Goal: Book appointment/travel/reservation

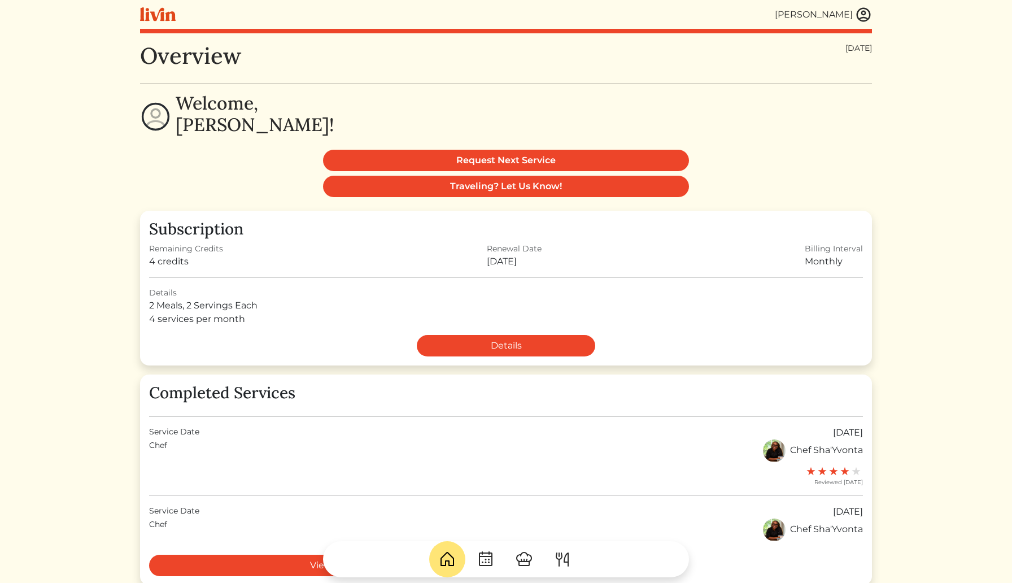
click at [865, 19] on img at bounding box center [863, 14] width 17 height 17
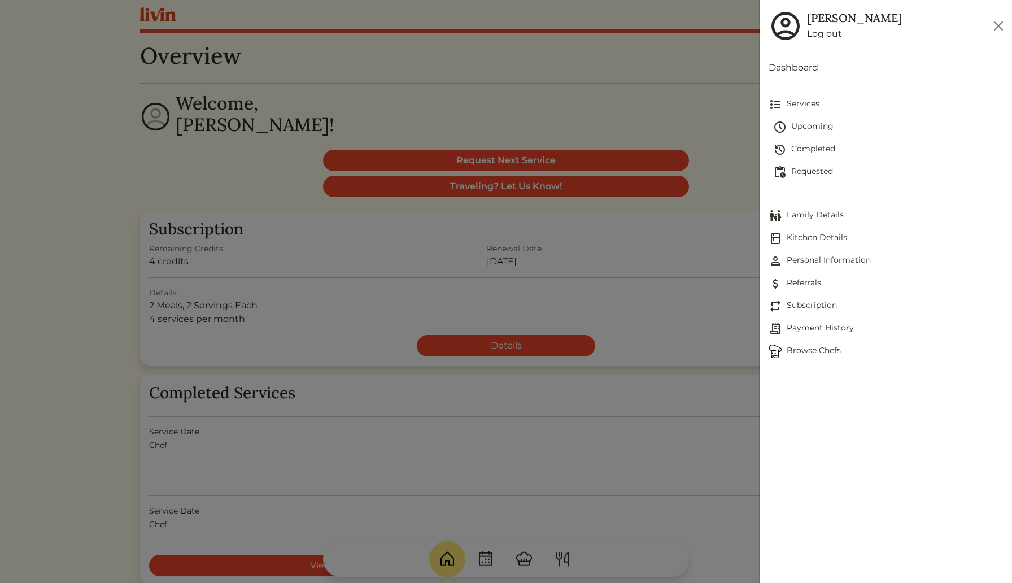
click at [561, 560] on div at bounding box center [506, 291] width 1012 height 583
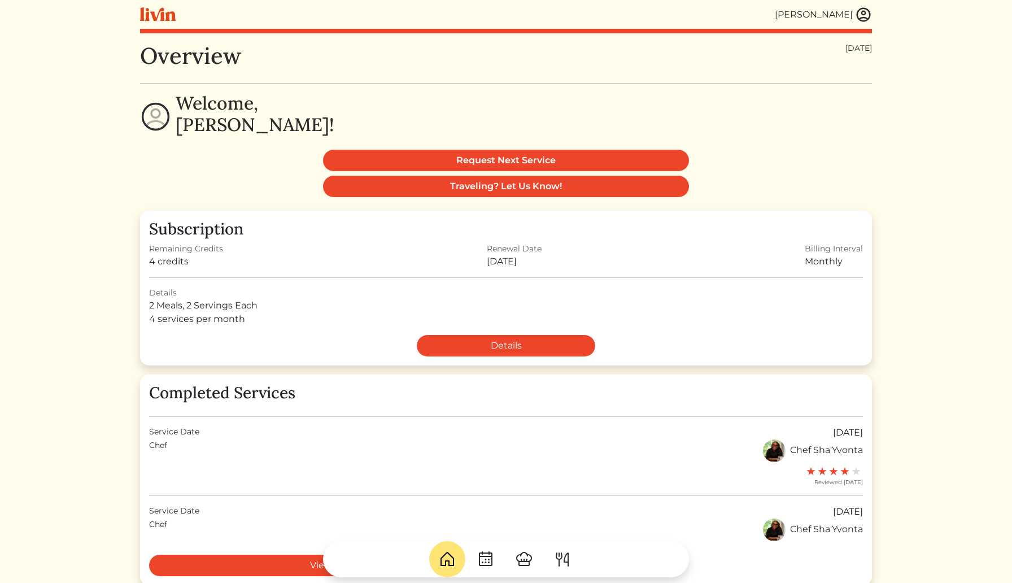
click at [868, 20] on img at bounding box center [863, 14] width 17 height 17
click at [690, 78] on div at bounding box center [506, 291] width 1012 height 583
click at [568, 558] on img at bounding box center [562, 559] width 18 height 18
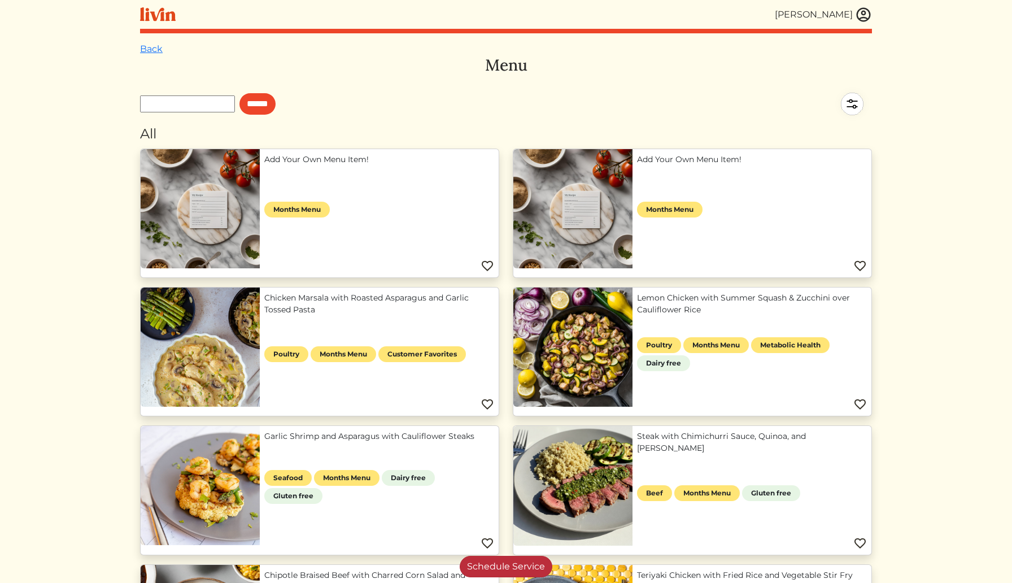
click at [512, 565] on link "Schedule Service" at bounding box center [506, 566] width 93 height 21
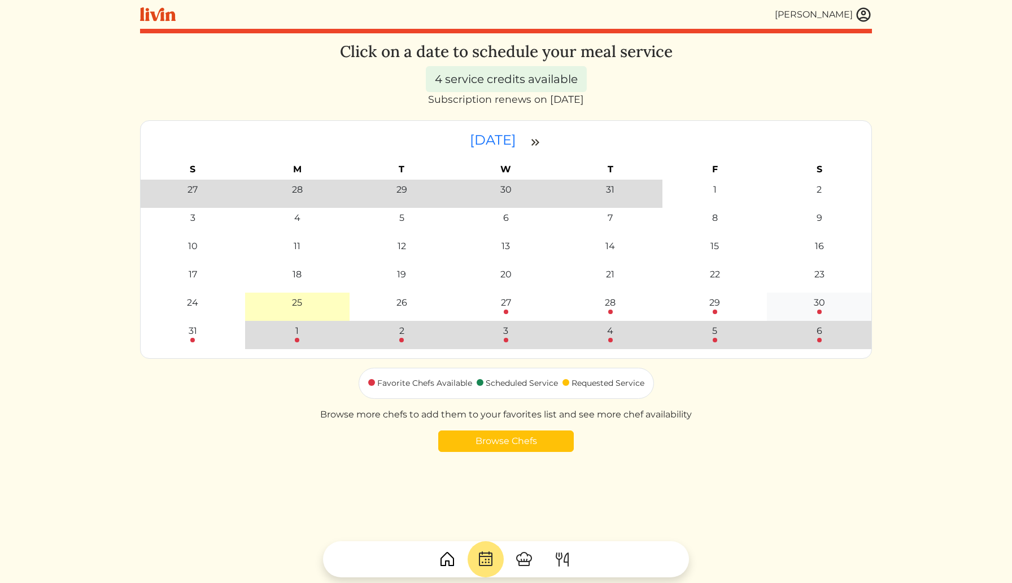
click at [827, 299] on div "30" at bounding box center [819, 305] width 98 height 18
click at [525, 451] on link "Browse Chefs" at bounding box center [506, 440] width 136 height 21
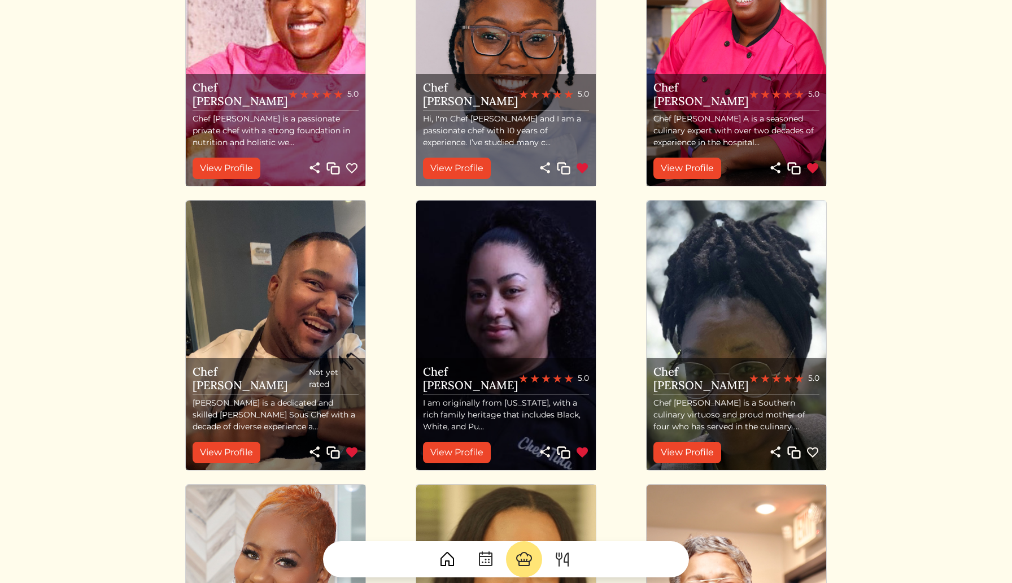
scroll to position [513, 0]
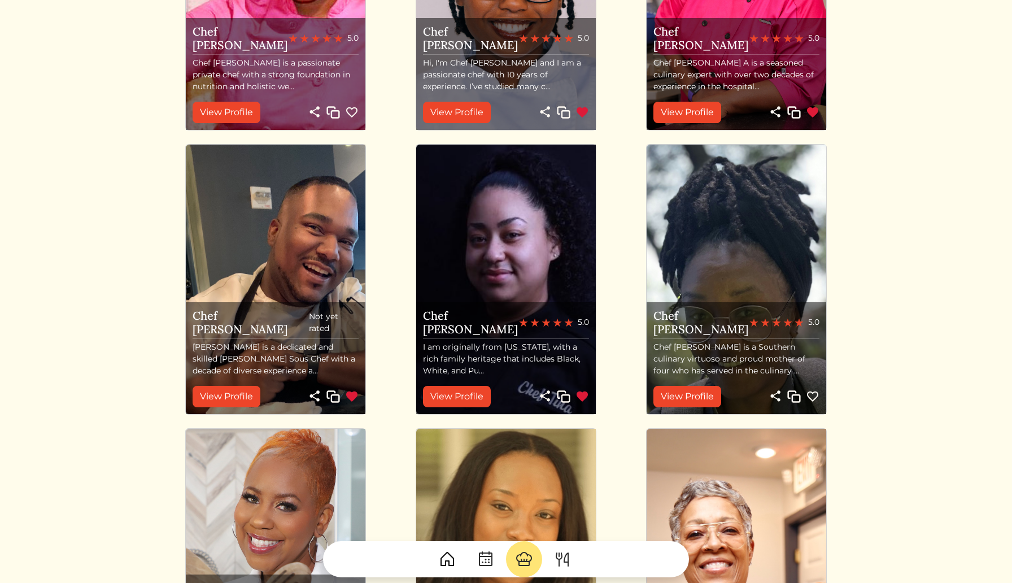
click at [455, 287] on img at bounding box center [506, 279] width 180 height 269
click at [518, 394] on div "View Profile View Profile" at bounding box center [506, 396] width 166 height 21
click at [570, 558] on img at bounding box center [562, 559] width 18 height 18
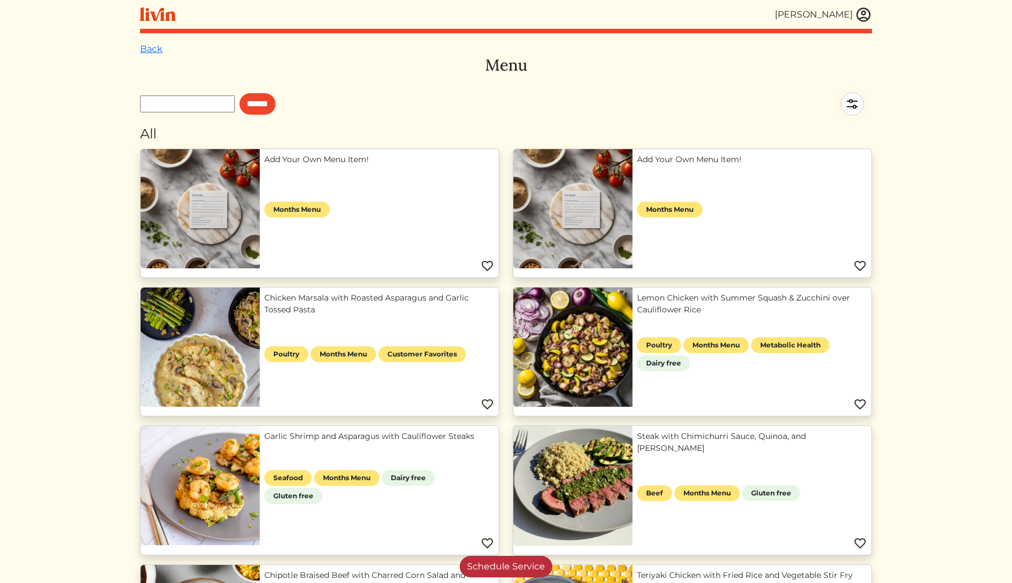
click at [492, 566] on link "Schedule Service" at bounding box center [506, 566] width 93 height 21
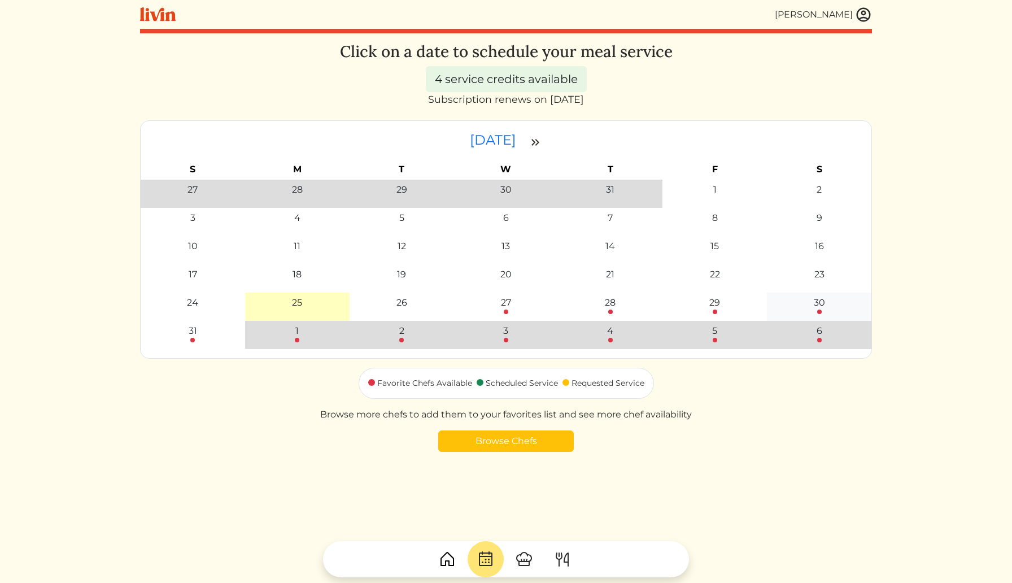
click at [822, 308] on div "30" at bounding box center [819, 303] width 11 height 14
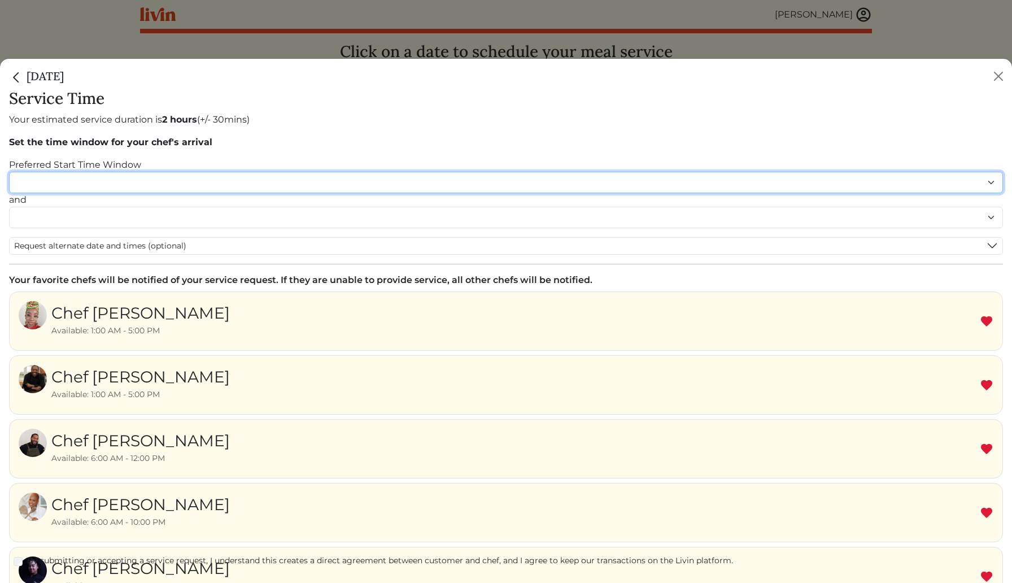
click at [271, 187] on select "******* ******* ******* ******* ******* ******* ******** ******** ******** ****…" at bounding box center [506, 182] width 994 height 21
select select "********"
click at [9, 172] on select "******* ******* ******* ******* ******* ******* ******** ******** ******** ****…" at bounding box center [506, 182] width 994 height 21
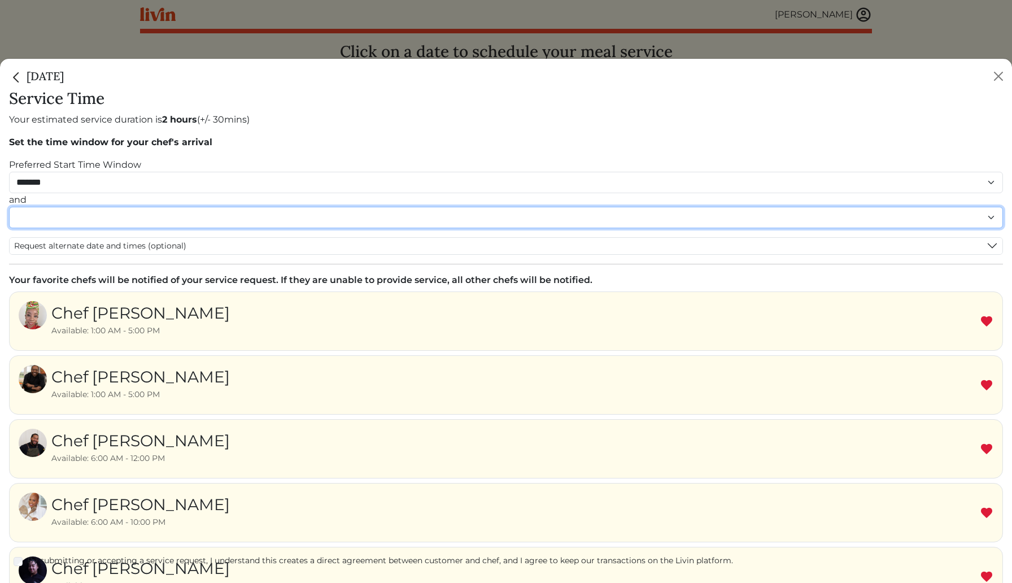
click at [261, 221] on select "******* ******* ******* ******* ******* ******* ******** ******** ******** ****…" at bounding box center [506, 217] width 994 height 21
select select "********"
click at [9, 218] on select "******* ******* ******* ******* ******* ******* ******** ******** ******** ****…" at bounding box center [506, 217] width 994 height 21
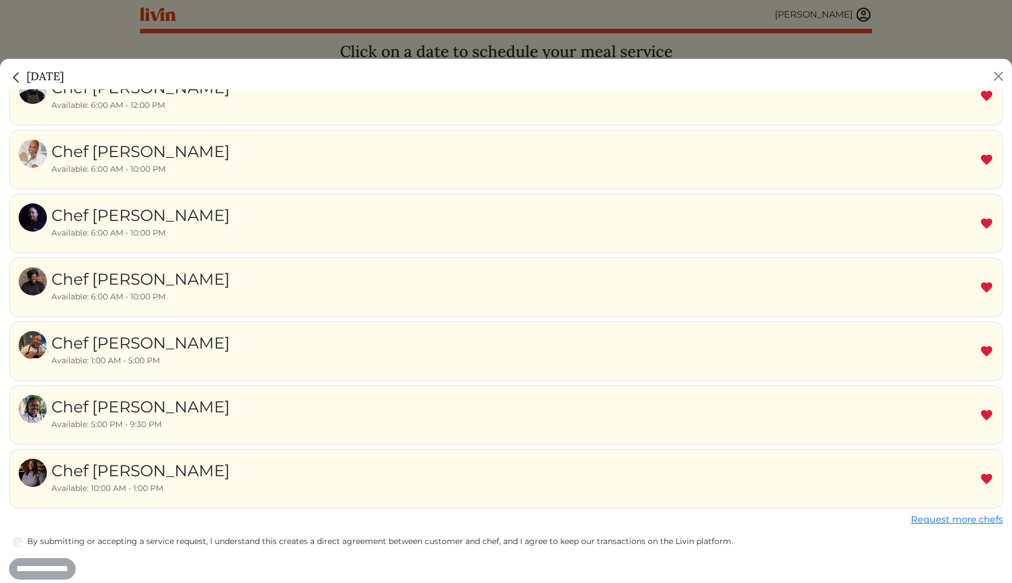
scroll to position [393, 0]
click at [29, 561] on input "**********" at bounding box center [42, 567] width 67 height 21
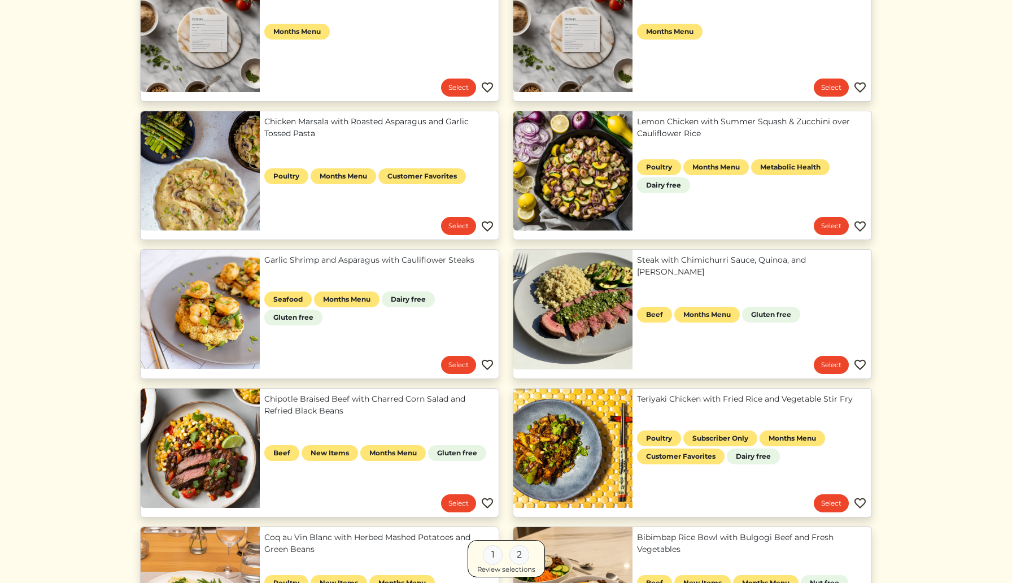
scroll to position [180, 0]
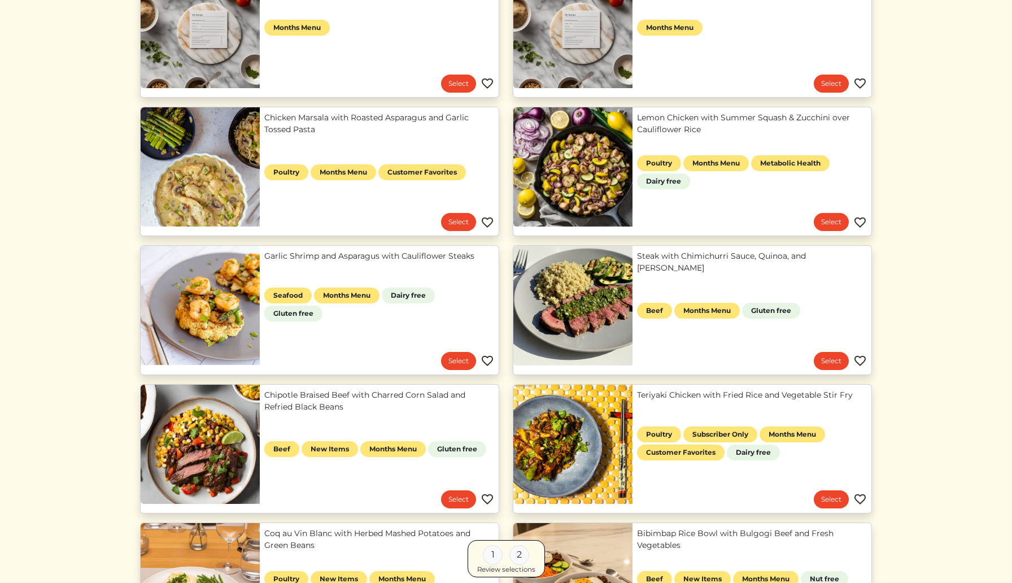
click at [444, 262] on link "Garlic Shrimp and Asparagus with Cauliflower Steaks" at bounding box center [379, 256] width 230 height 12
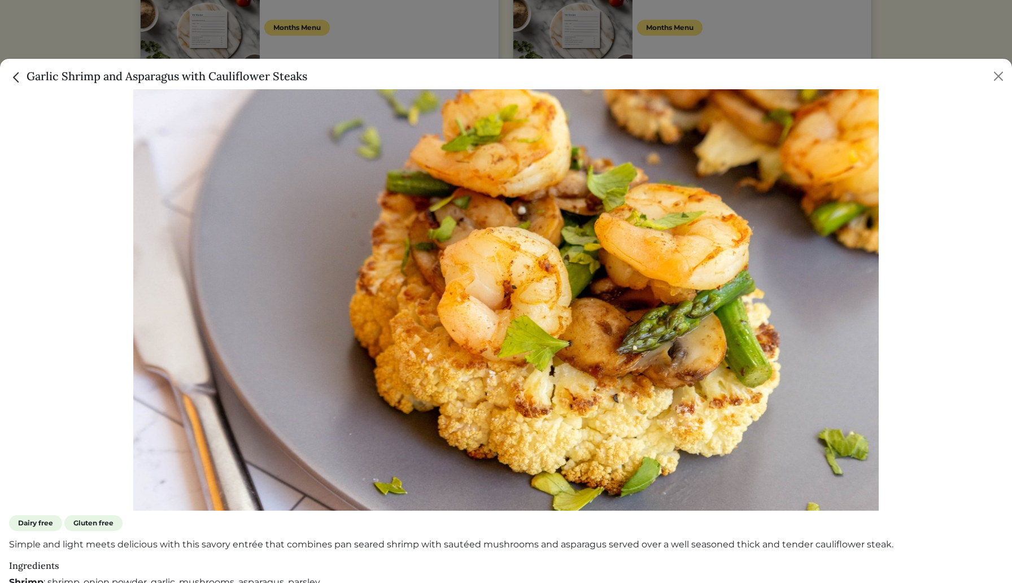
scroll to position [174, 0]
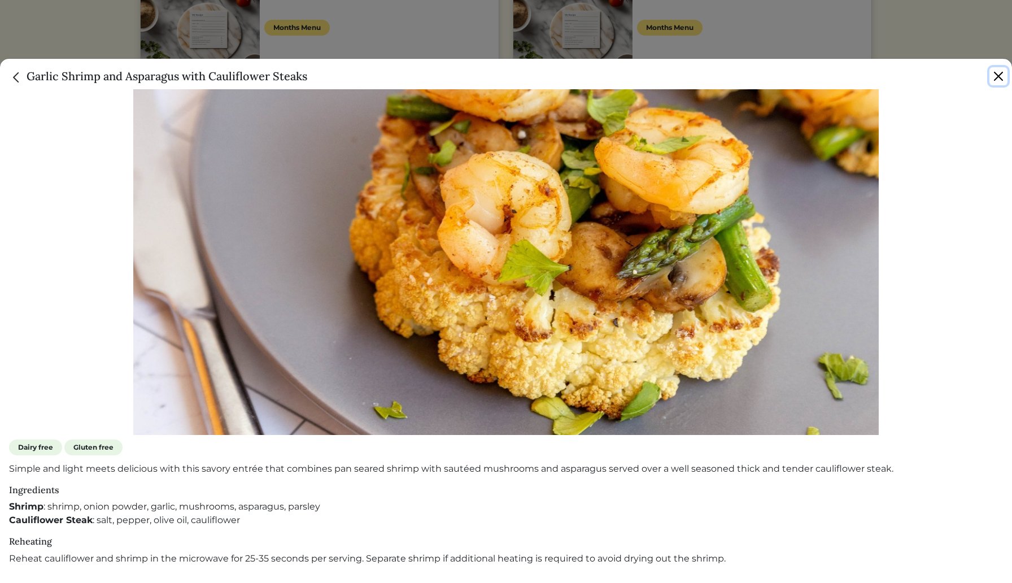
click at [997, 80] on button "Close" at bounding box center [998, 76] width 18 height 18
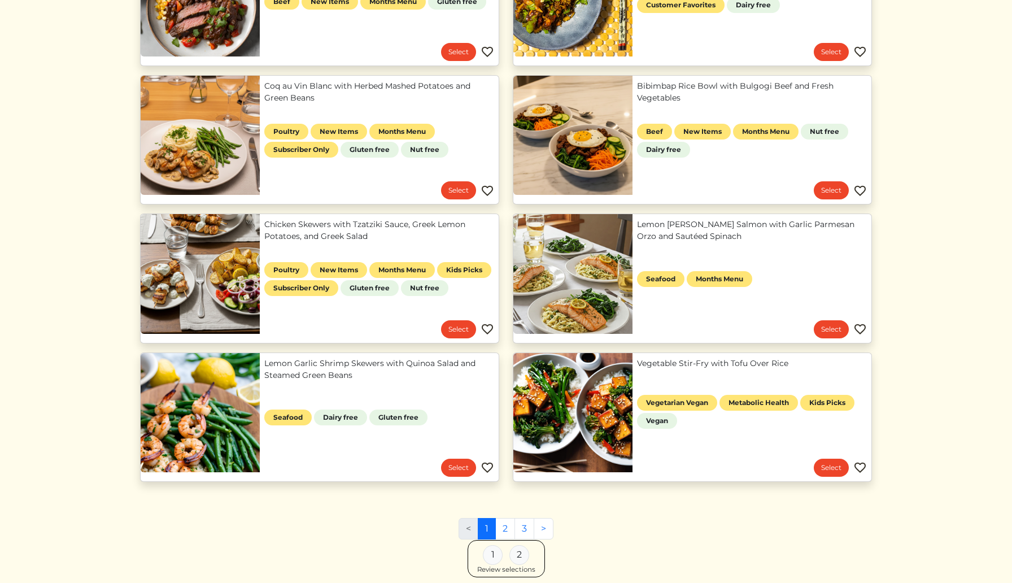
scroll to position [631, 0]
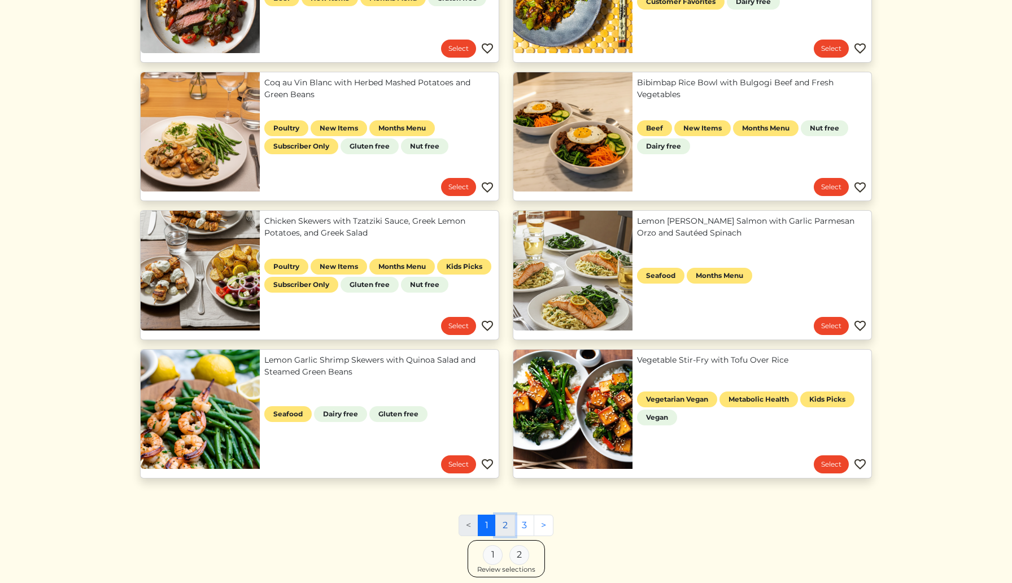
click at [503, 527] on link "2" at bounding box center [505, 524] width 20 height 21
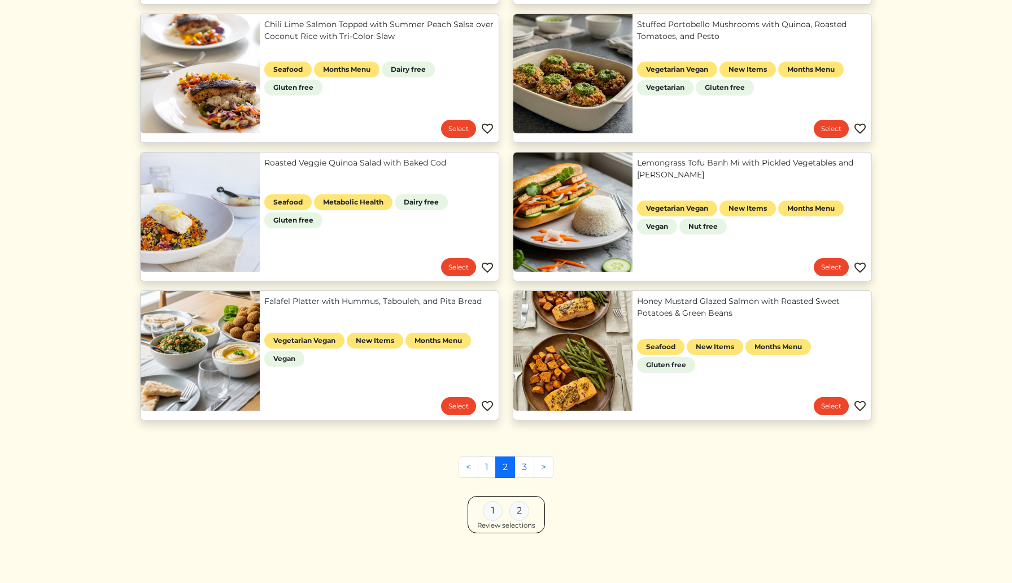
scroll to position [551, 0]
click at [523, 469] on link "3" at bounding box center [524, 466] width 20 height 21
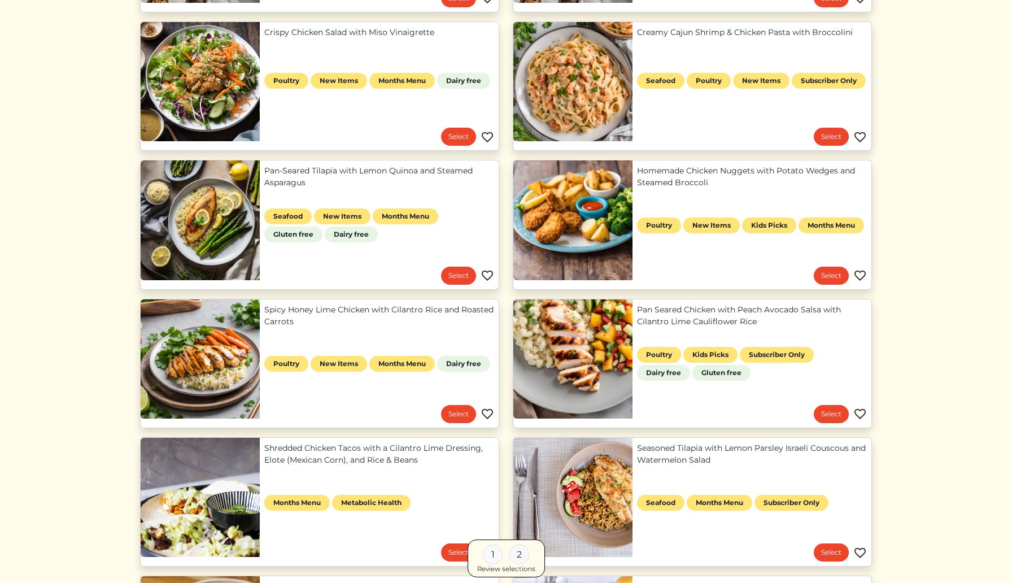
scroll to position [281, 0]
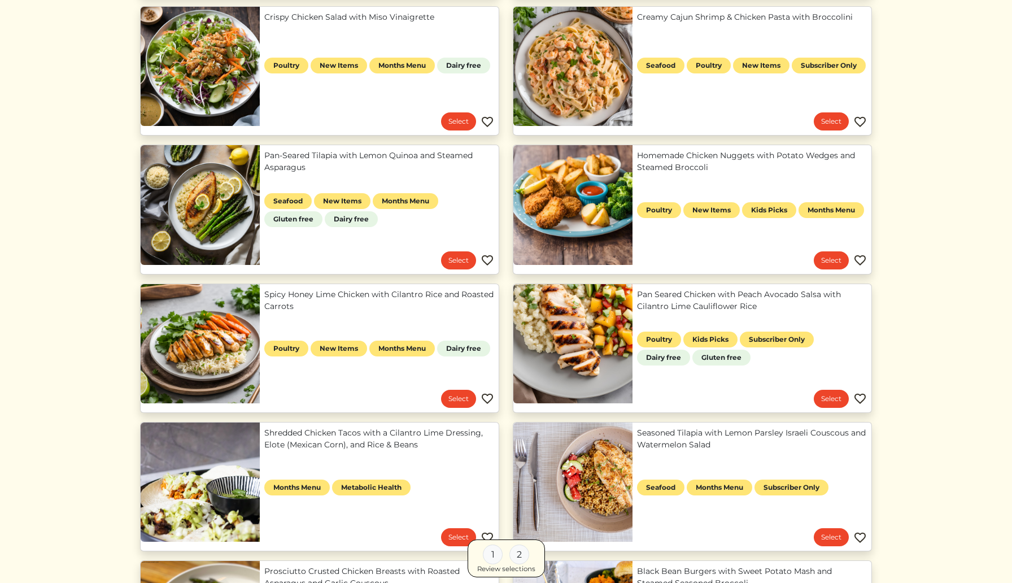
click at [702, 312] on link "Pan Seared Chicken with Peach Avocado Salsa with Cilantro Lime Cauliflower Rice" at bounding box center [752, 301] width 230 height 24
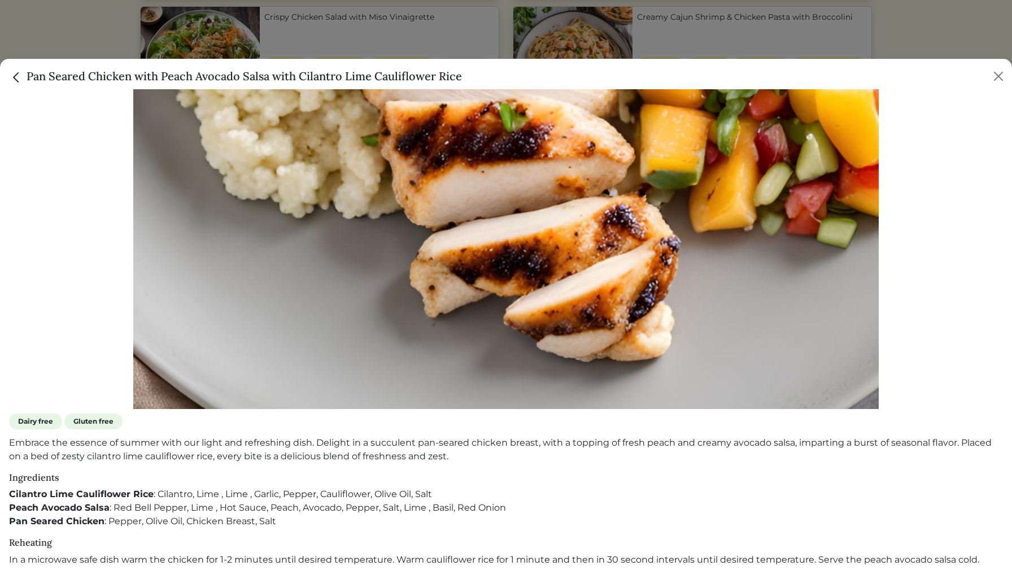
scroll to position [201, 0]
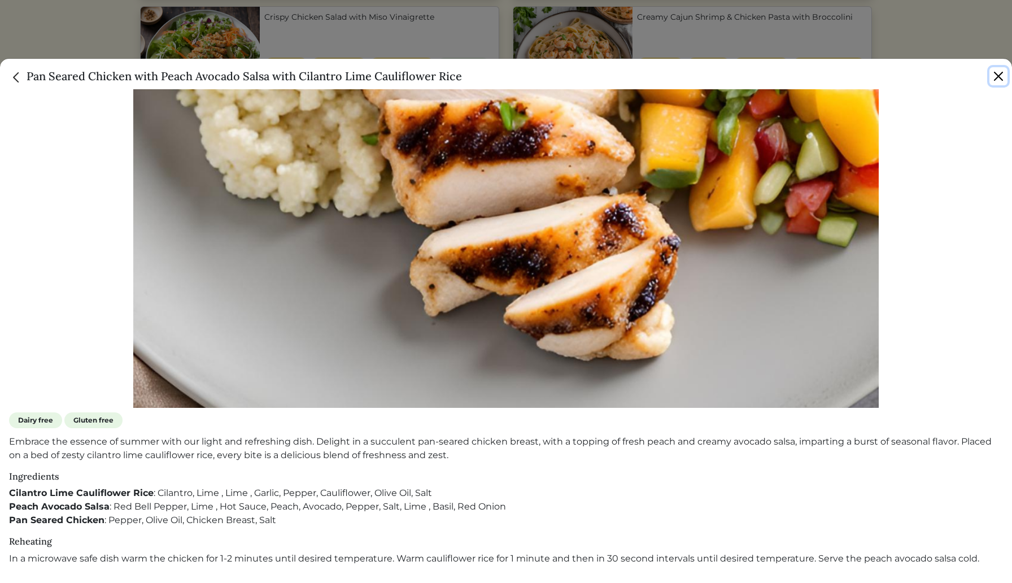
click at [996, 72] on button "Close" at bounding box center [998, 76] width 18 height 18
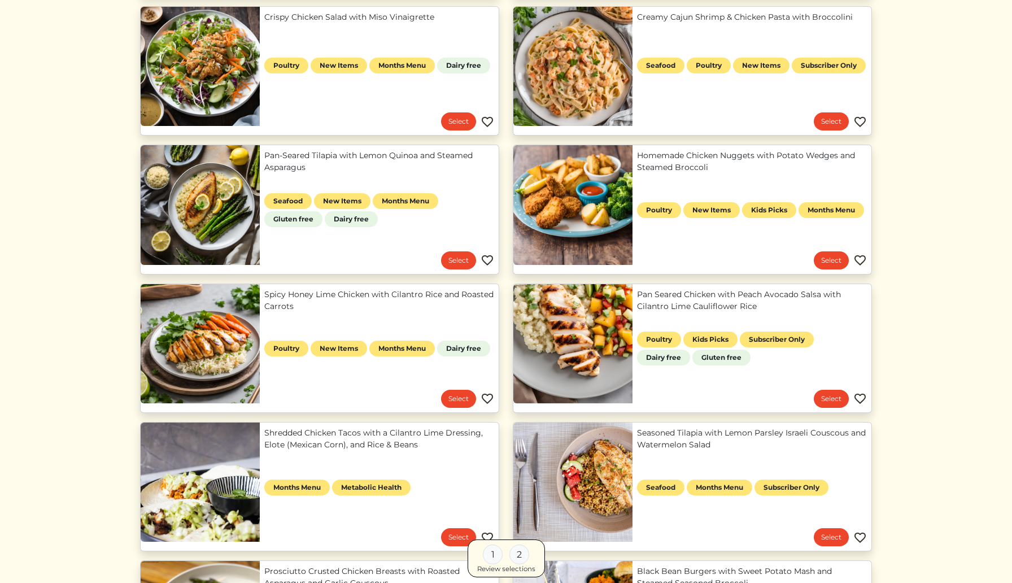
click at [364, 309] on link "Spicy Honey Lime Chicken with Cilantro Rice and Roasted Carrots" at bounding box center [379, 301] width 230 height 24
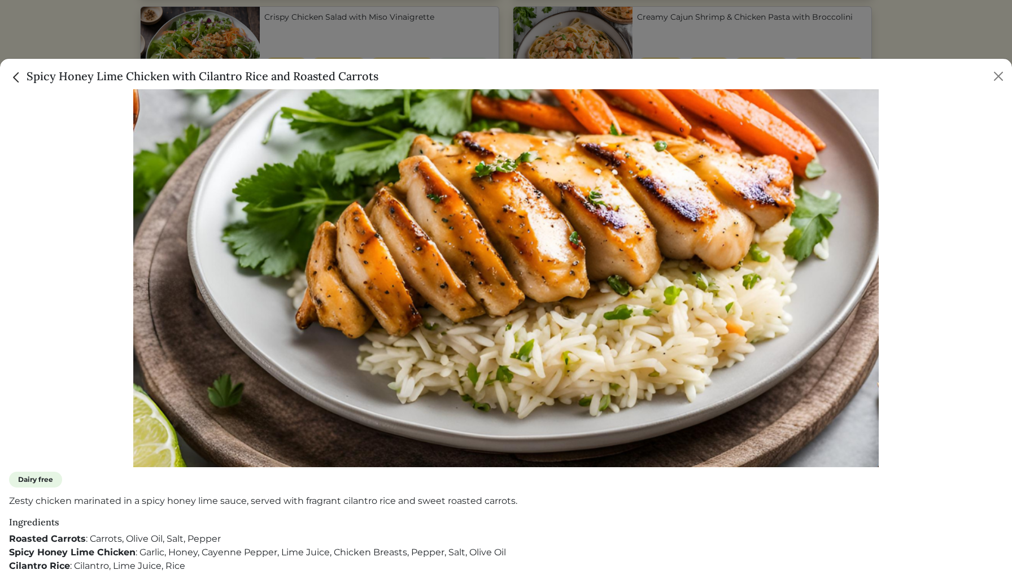
scroll to position [187, 0]
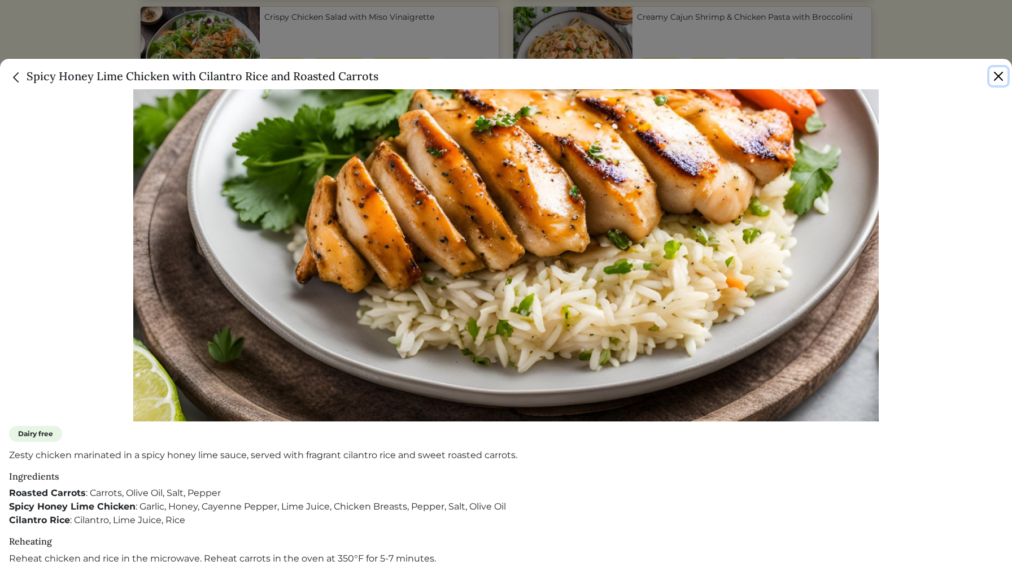
click at [997, 69] on button "Close" at bounding box center [998, 76] width 18 height 18
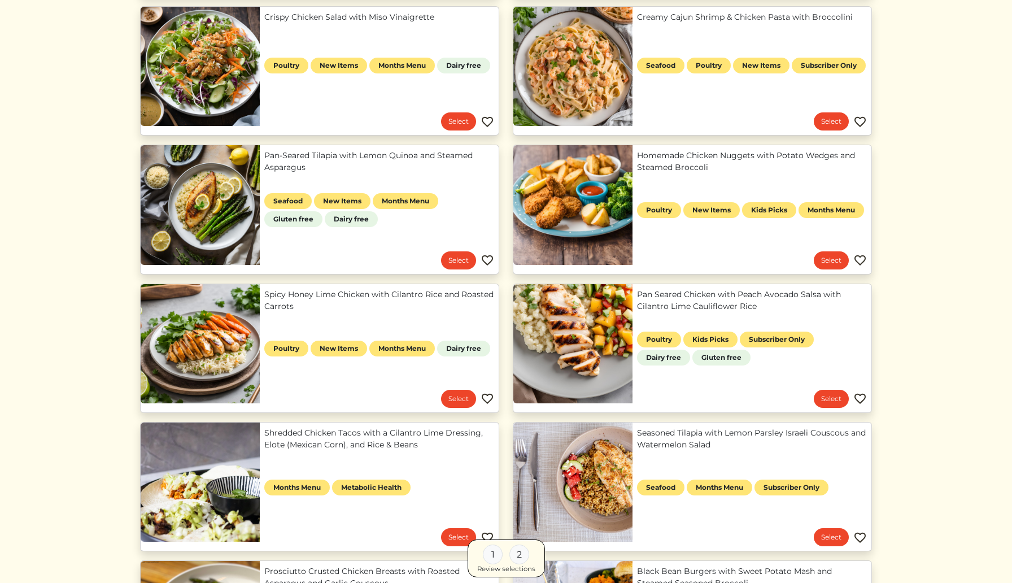
click at [273, 302] on link "Spicy Honey Lime Chicken with Cilantro Rice and Roasted Carrots" at bounding box center [379, 301] width 230 height 24
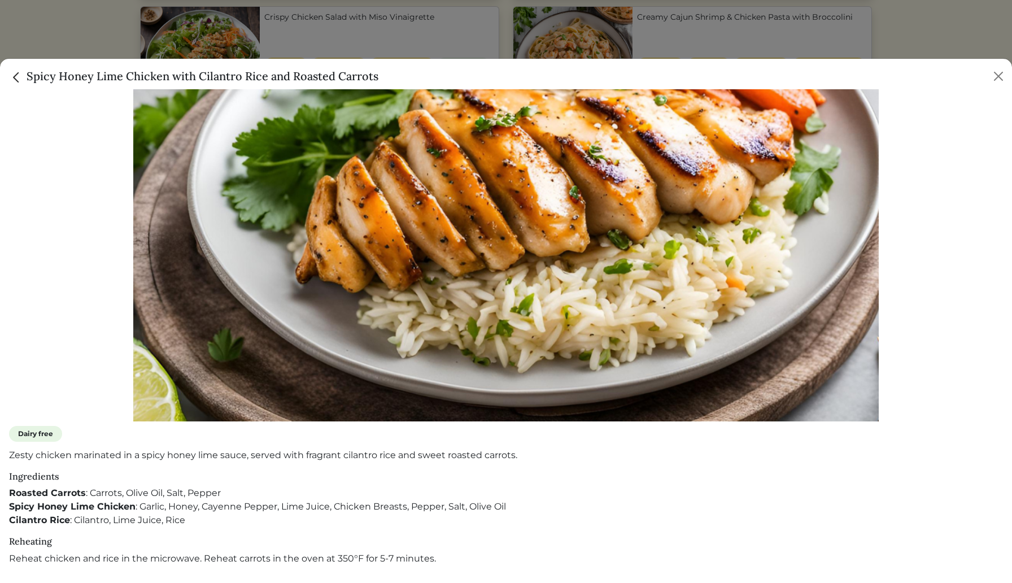
click at [373, 243] on img at bounding box center [505, 172] width 745 height 497
click at [993, 81] on button "Close" at bounding box center [998, 76] width 18 height 18
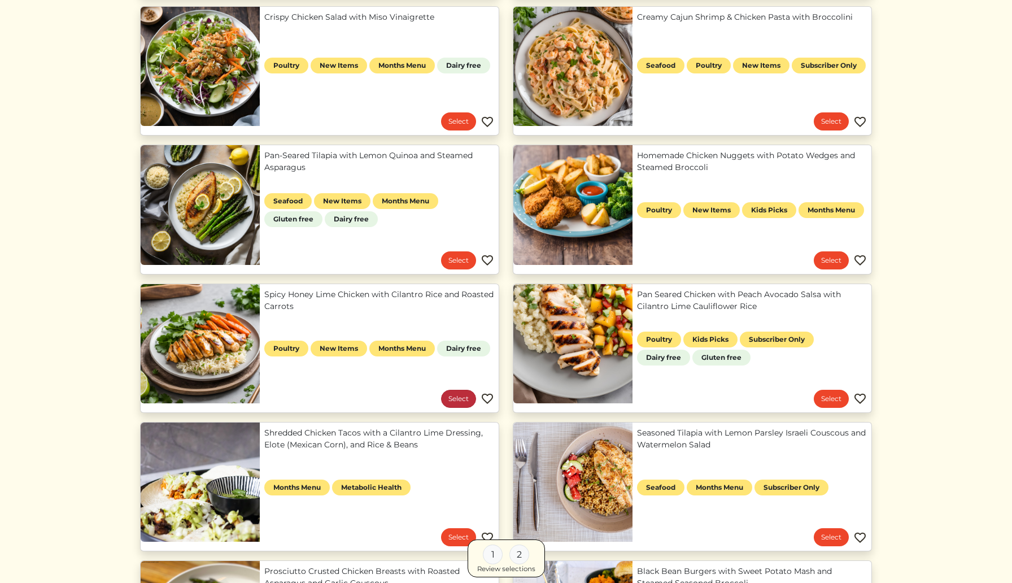
click at [464, 403] on link "Select" at bounding box center [458, 399] width 35 height 18
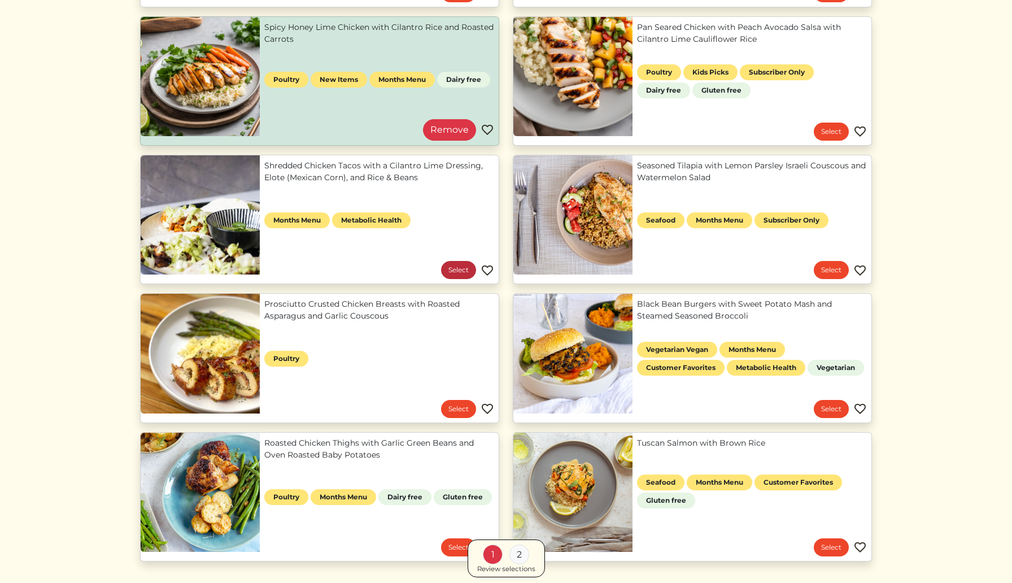
scroll to position [546, 0]
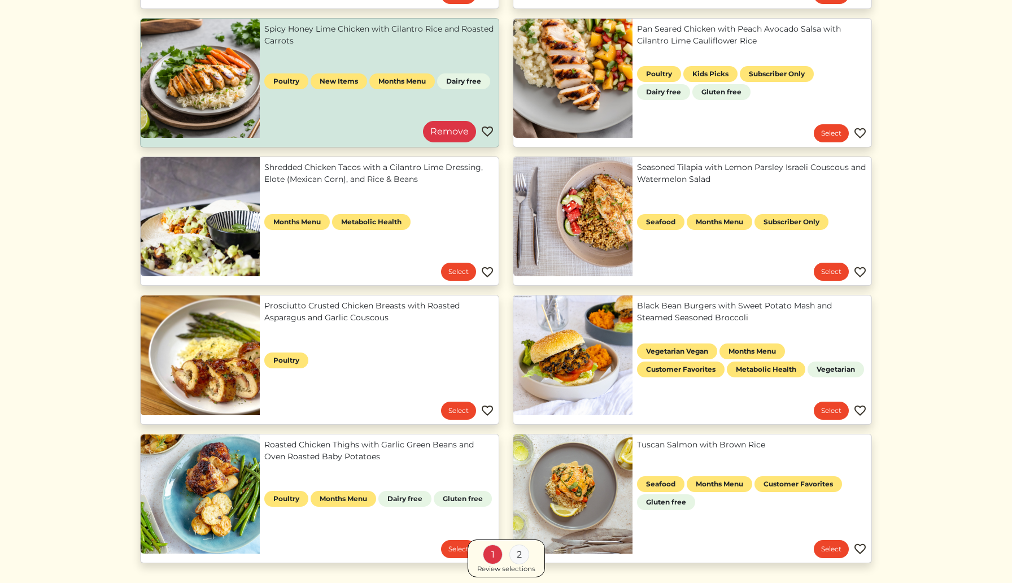
click at [446, 185] on link "Shredded Chicken Tacos with a Cilantro Lime Dressing, Elote (Mexican Corn), and…" at bounding box center [379, 174] width 230 height 24
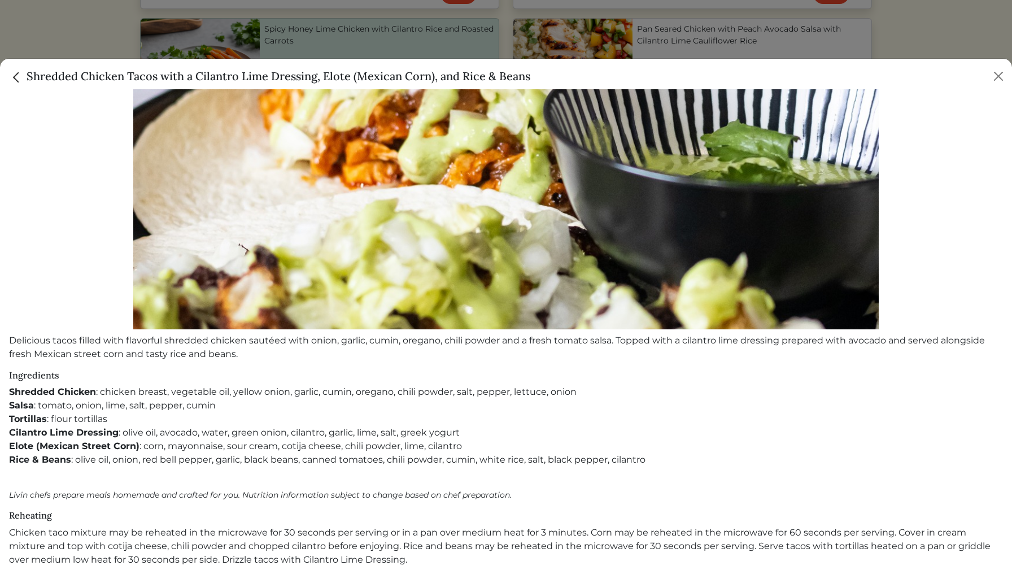
scroll to position [281, 0]
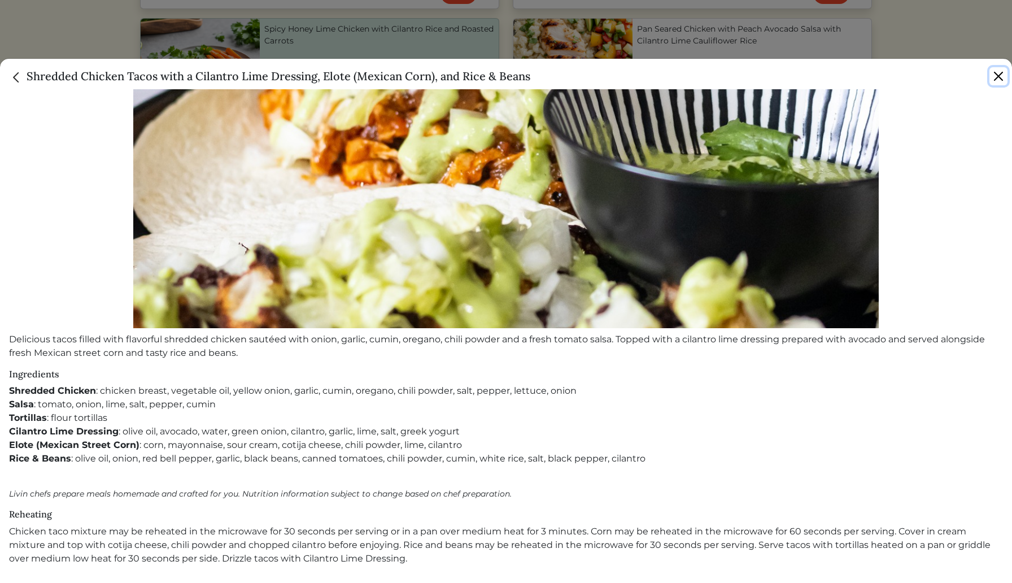
click at [998, 76] on button "Close" at bounding box center [998, 76] width 18 height 18
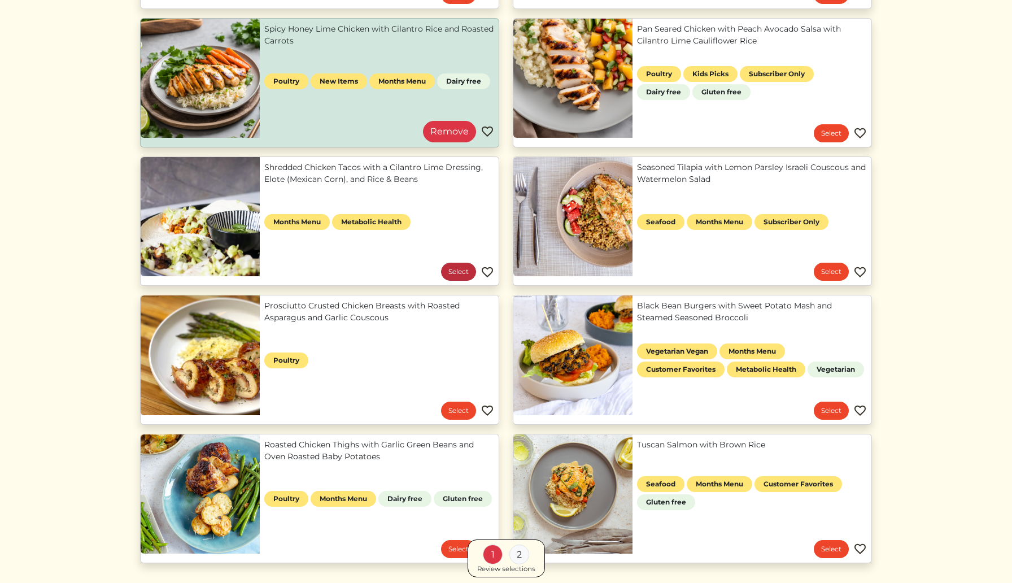
click at [455, 270] on link "Select" at bounding box center [458, 272] width 35 height 18
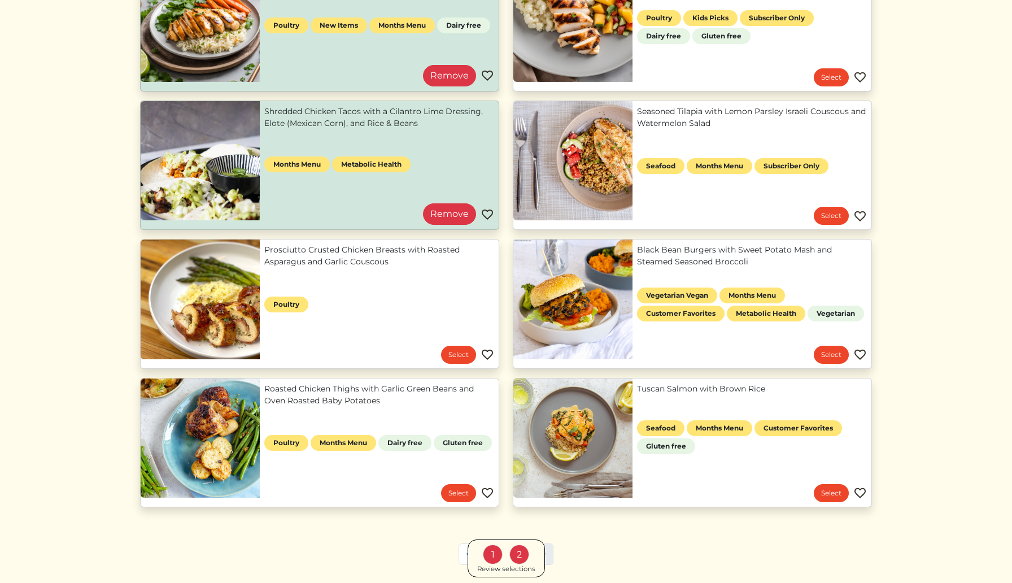
scroll to position [691, 0]
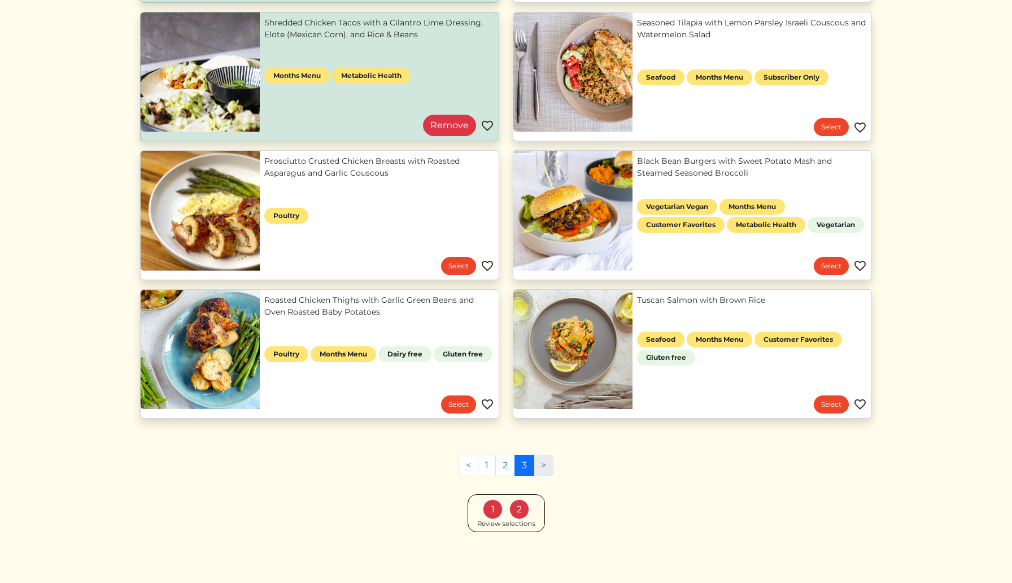
click at [504, 518] on div "1 2" at bounding box center [506, 509] width 51 height 20
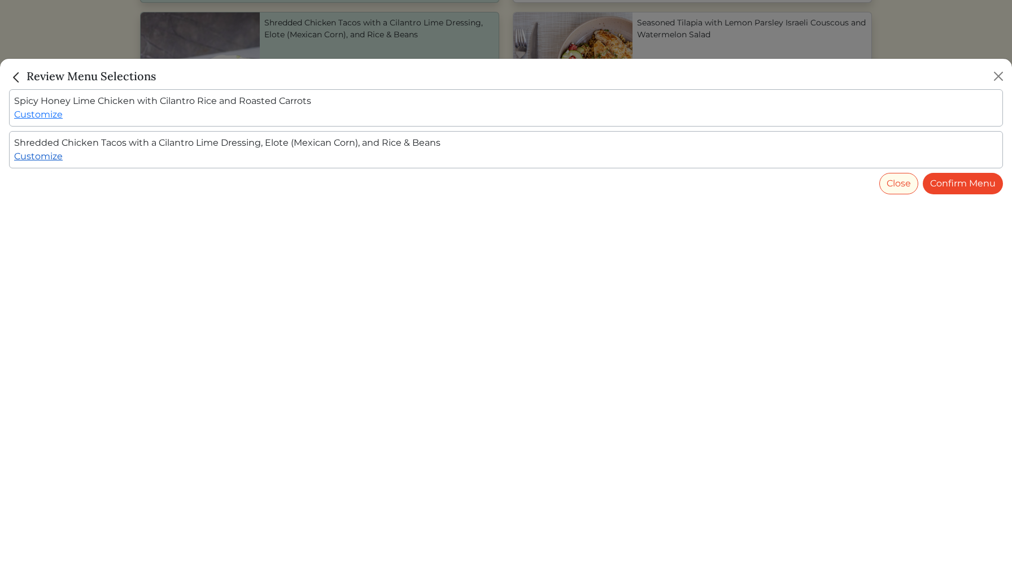
click at [31, 158] on link "Customize" at bounding box center [38, 156] width 49 height 11
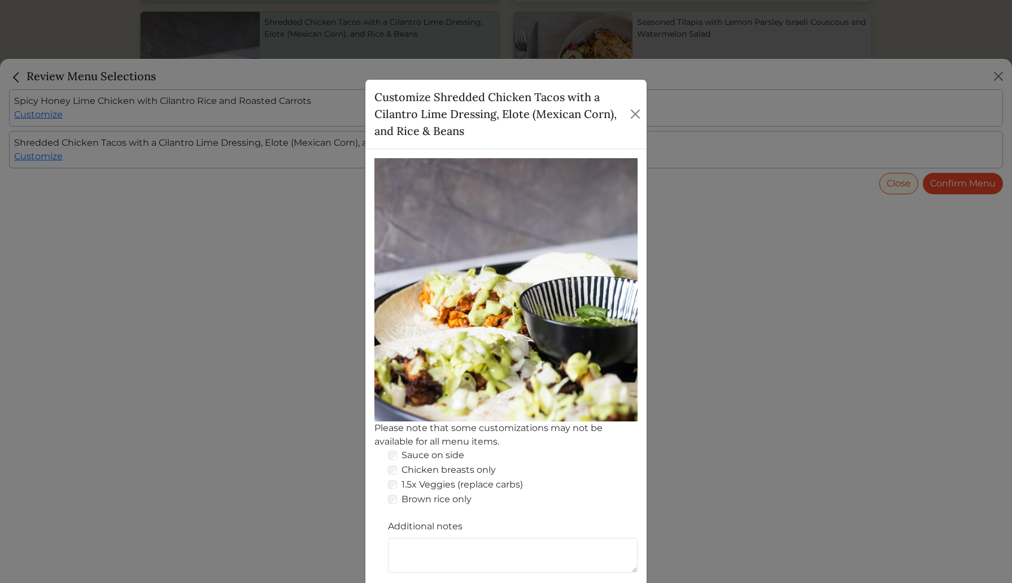
scroll to position [36, 0]
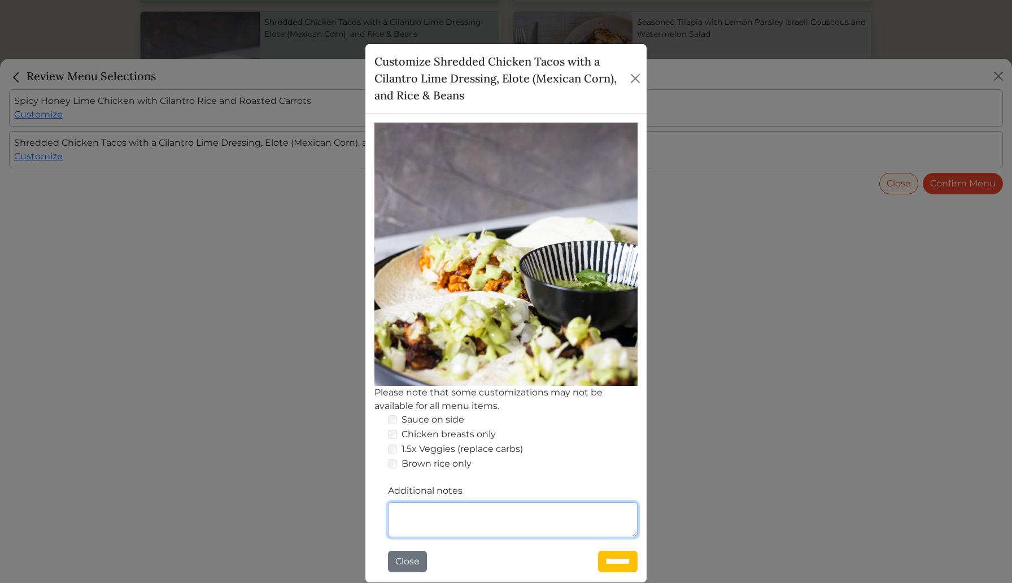
click at [407, 522] on textarea "Additional notes" at bounding box center [513, 519] width 250 height 35
type textarea "*"
type textarea "**********"
click at [610, 558] on input "*******" at bounding box center [618, 561] width 40 height 21
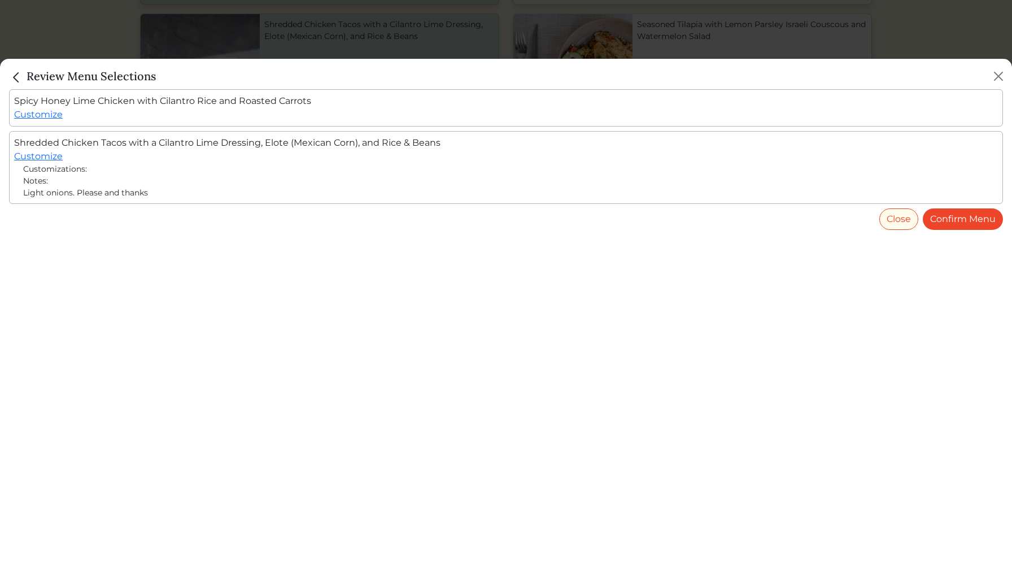
scroll to position [691, 0]
click at [41, 113] on link "Customize" at bounding box center [38, 114] width 49 height 11
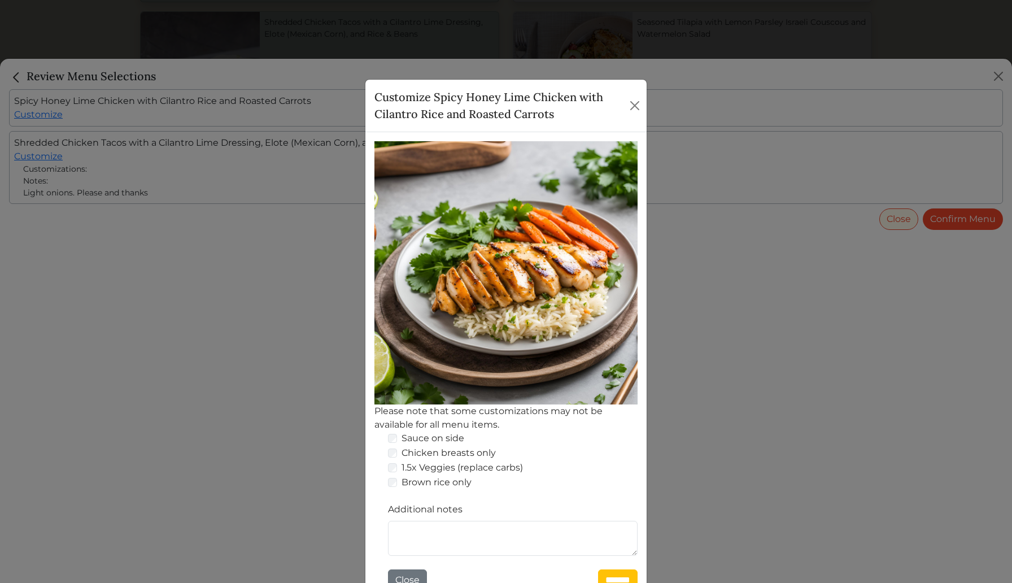
scroll to position [19, 0]
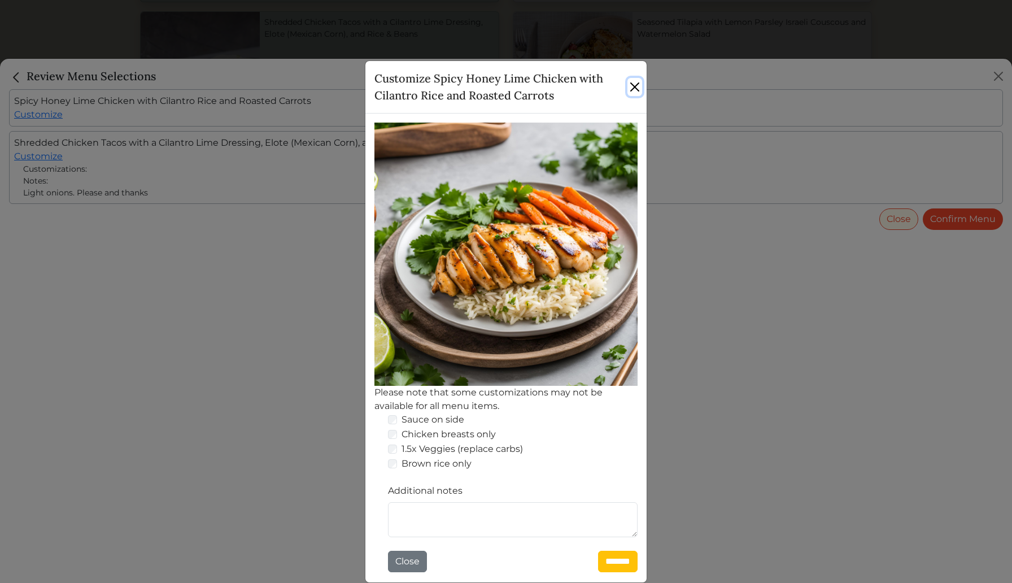
click at [635, 92] on button "Close" at bounding box center [634, 87] width 15 height 18
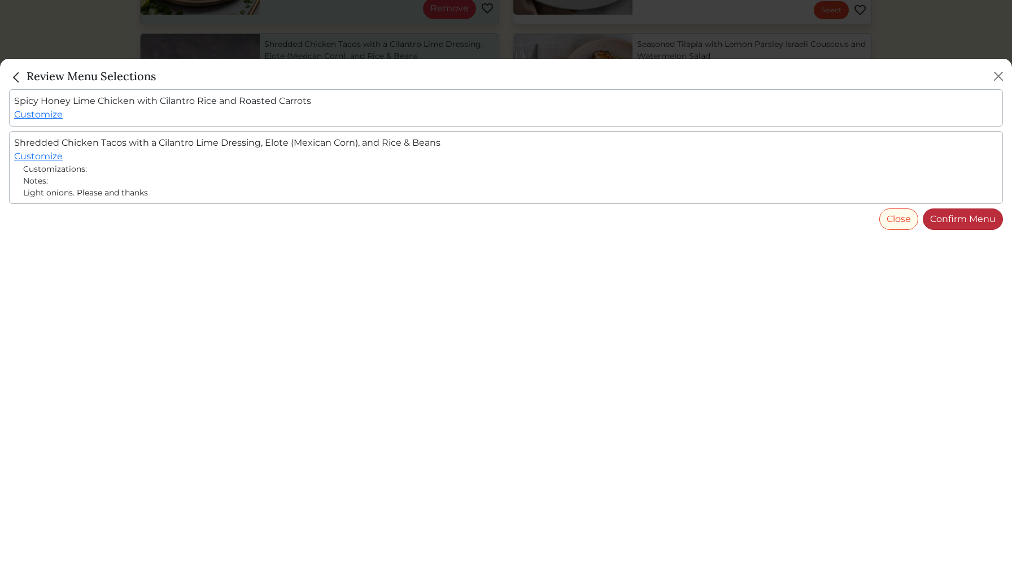
scroll to position [691, 0]
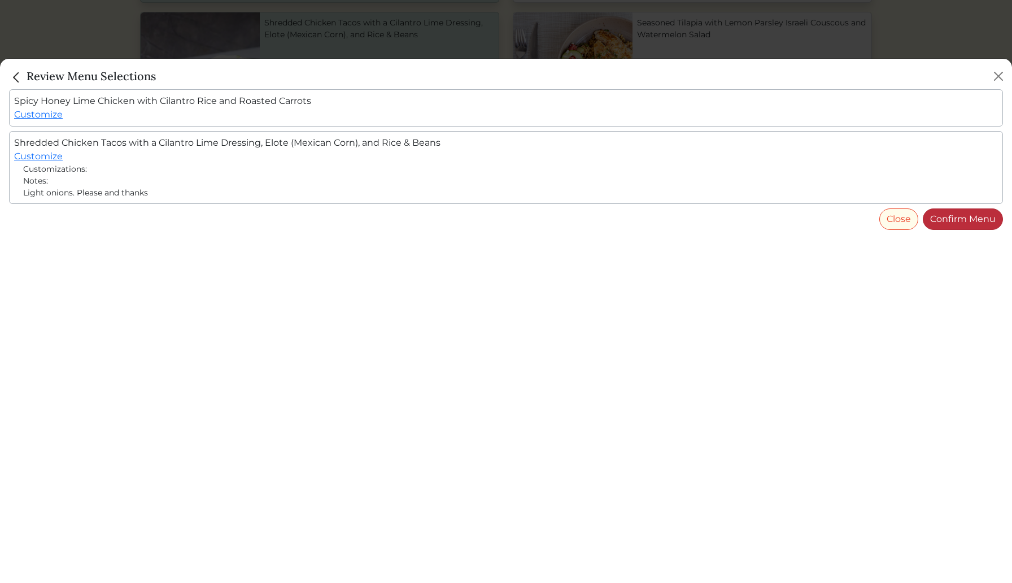
click at [959, 217] on link "Confirm Menu" at bounding box center [963, 218] width 80 height 21
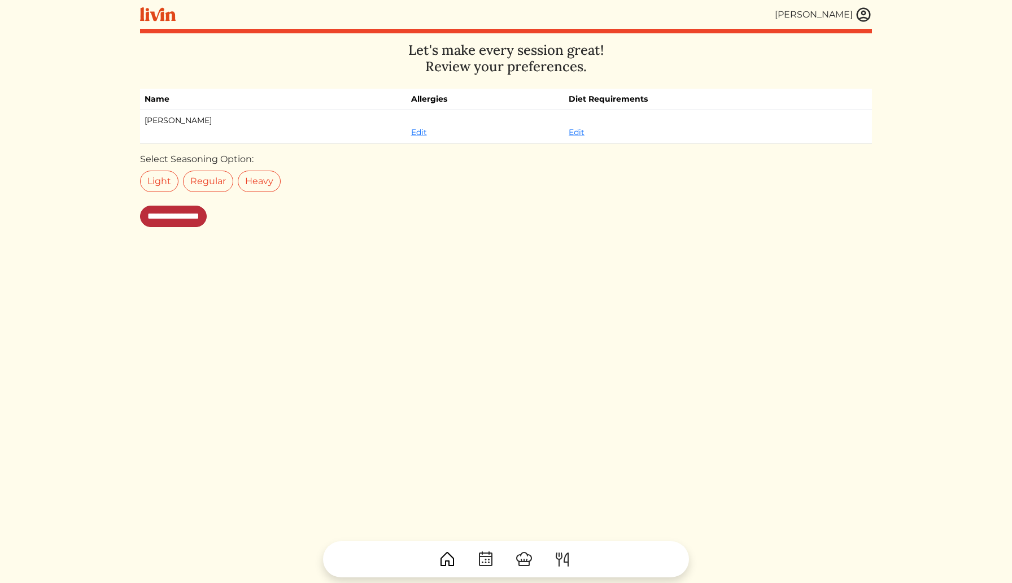
click at [189, 221] on input "**********" at bounding box center [173, 216] width 67 height 21
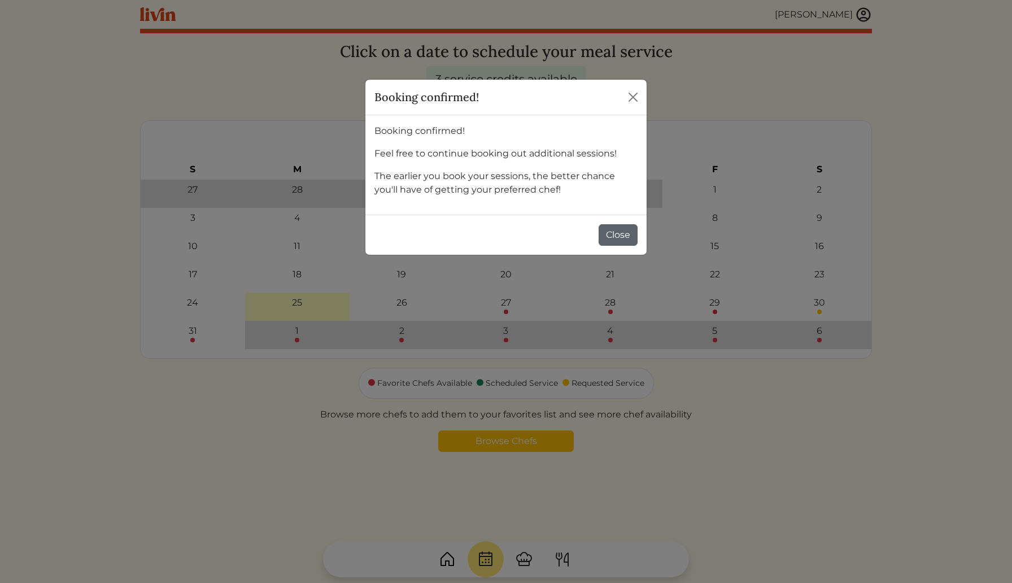
click at [604, 230] on button "Close" at bounding box center [618, 234] width 39 height 21
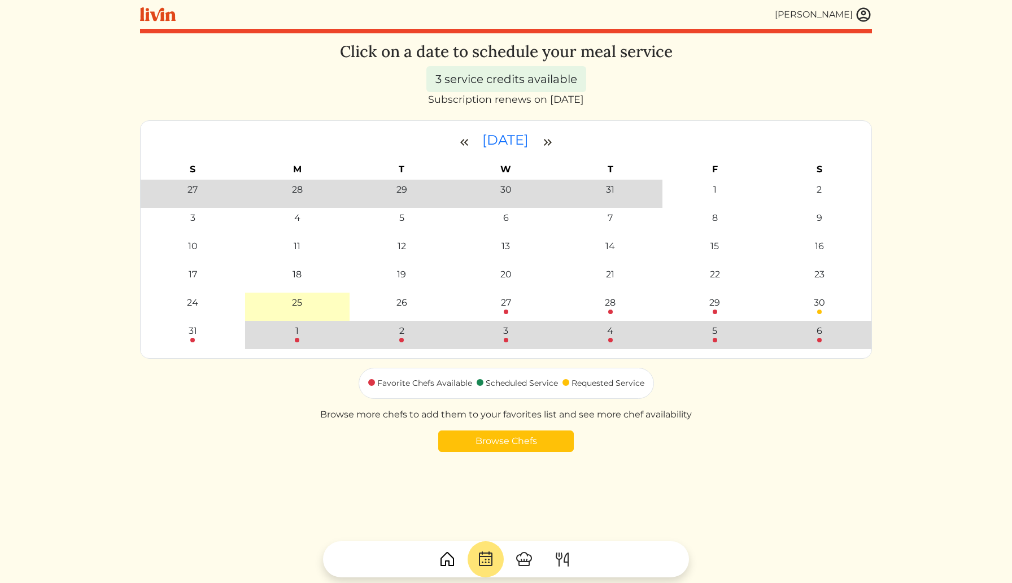
click at [797, 13] on div "[PERSON_NAME]" at bounding box center [814, 15] width 78 height 14
